Goal: Information Seeking & Learning: Learn about a topic

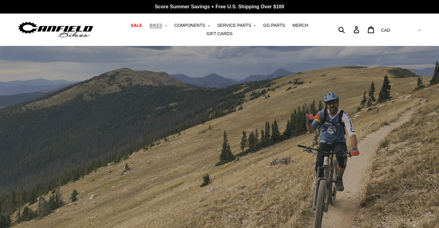
click at [150, 26] on span "BIKES" at bounding box center [156, 25] width 13 height 5
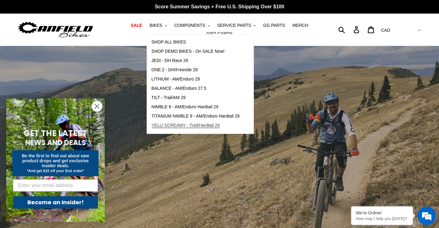
click at [188, 128] on span "YELLI SCREAMY - Trail/Hardtail 29" at bounding box center [186, 125] width 68 height 5
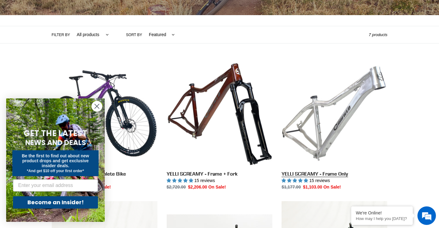
click at [328, 140] on link "YELLI SCREAMY - Frame Only" at bounding box center [335, 125] width 106 height 130
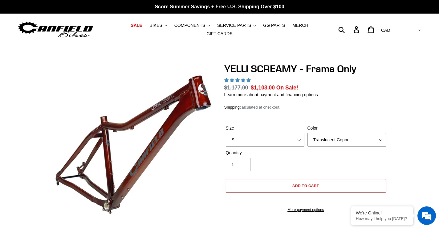
select select "highest-rating"
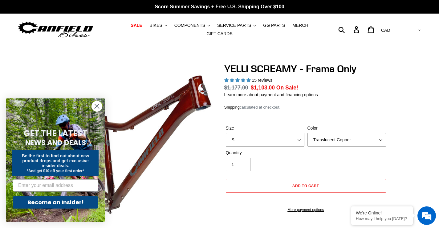
click at [99, 108] on icon "Close dialog" at bounding box center [97, 106] width 11 height 11
